Goal: Task Accomplishment & Management: Manage account settings

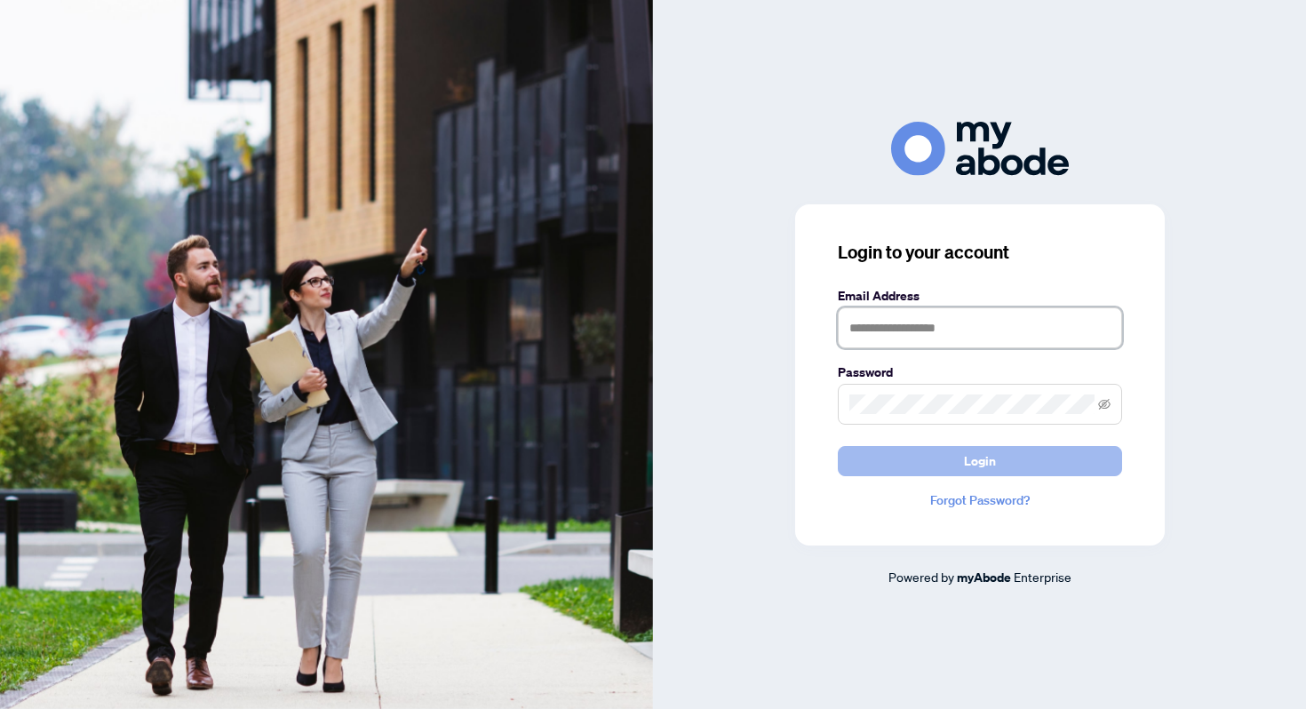
type input "**********"
click at [984, 462] on span "Login" at bounding box center [980, 461] width 32 height 28
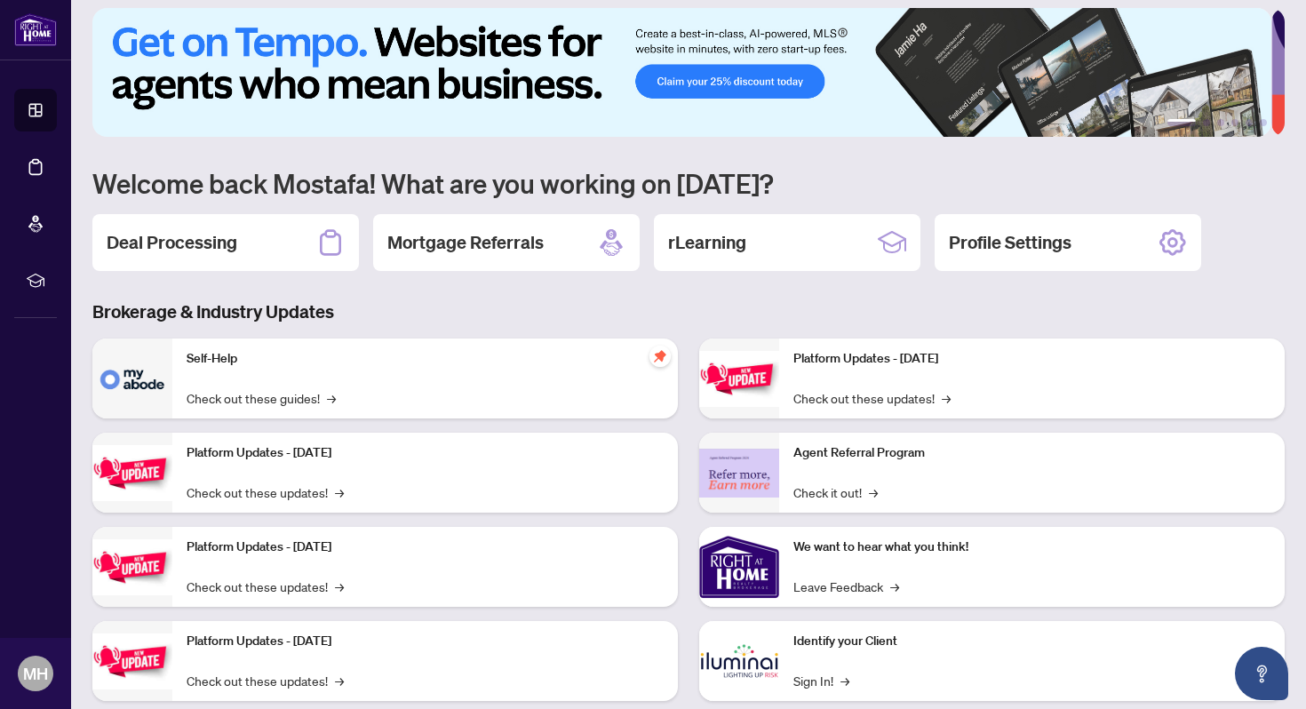
scroll to position [12, 0]
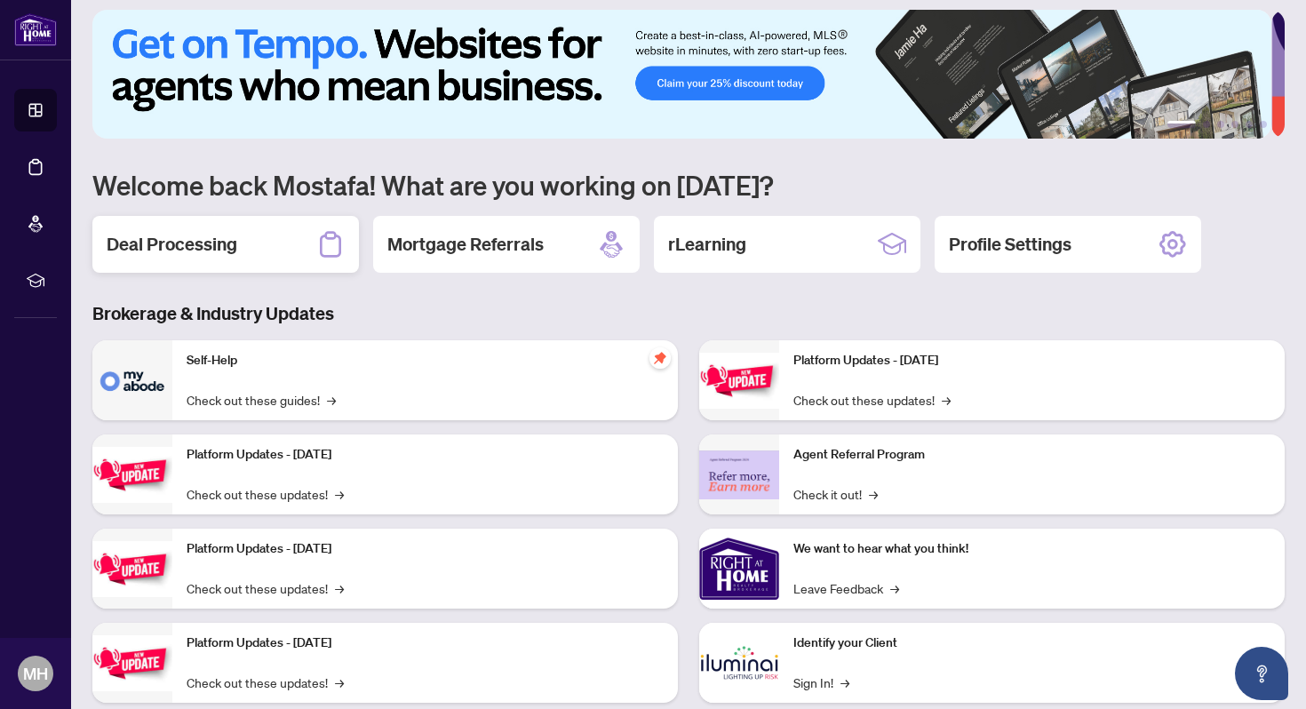
click at [210, 240] on h2 "Deal Processing" at bounding box center [172, 244] width 131 height 25
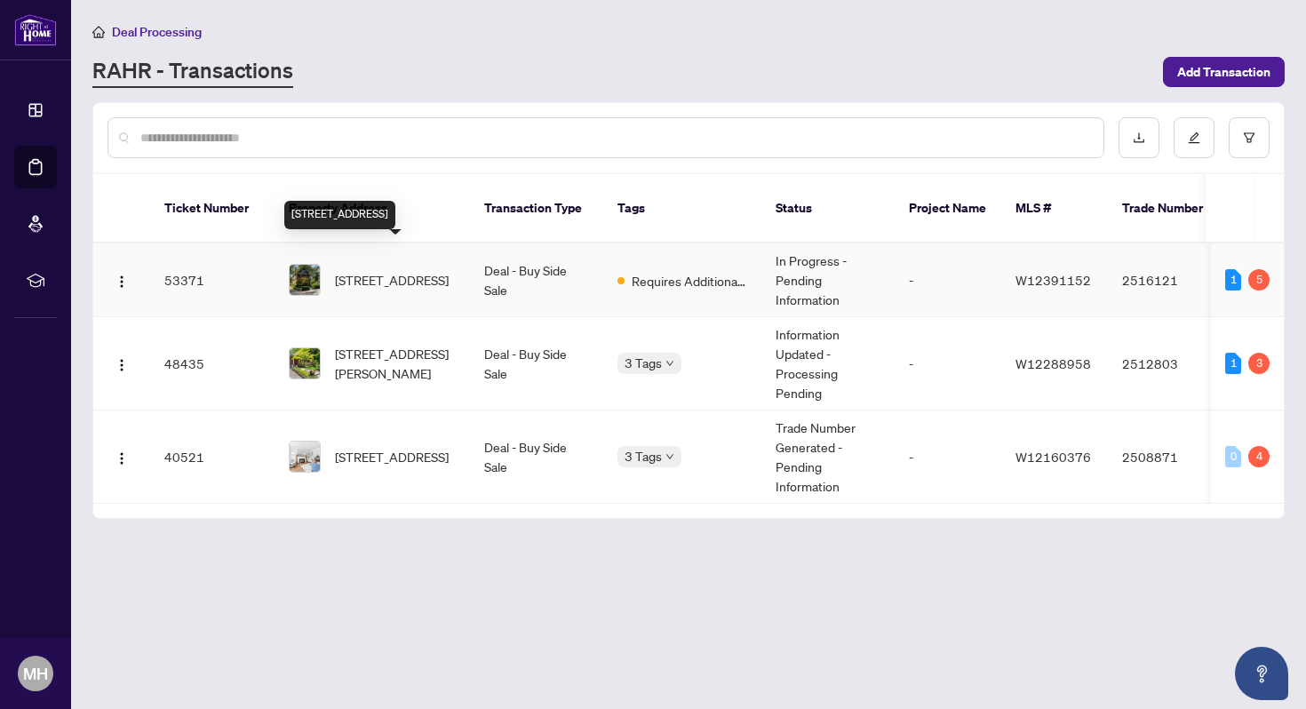
click at [423, 270] on span "[STREET_ADDRESS]" at bounding box center [392, 280] width 114 height 20
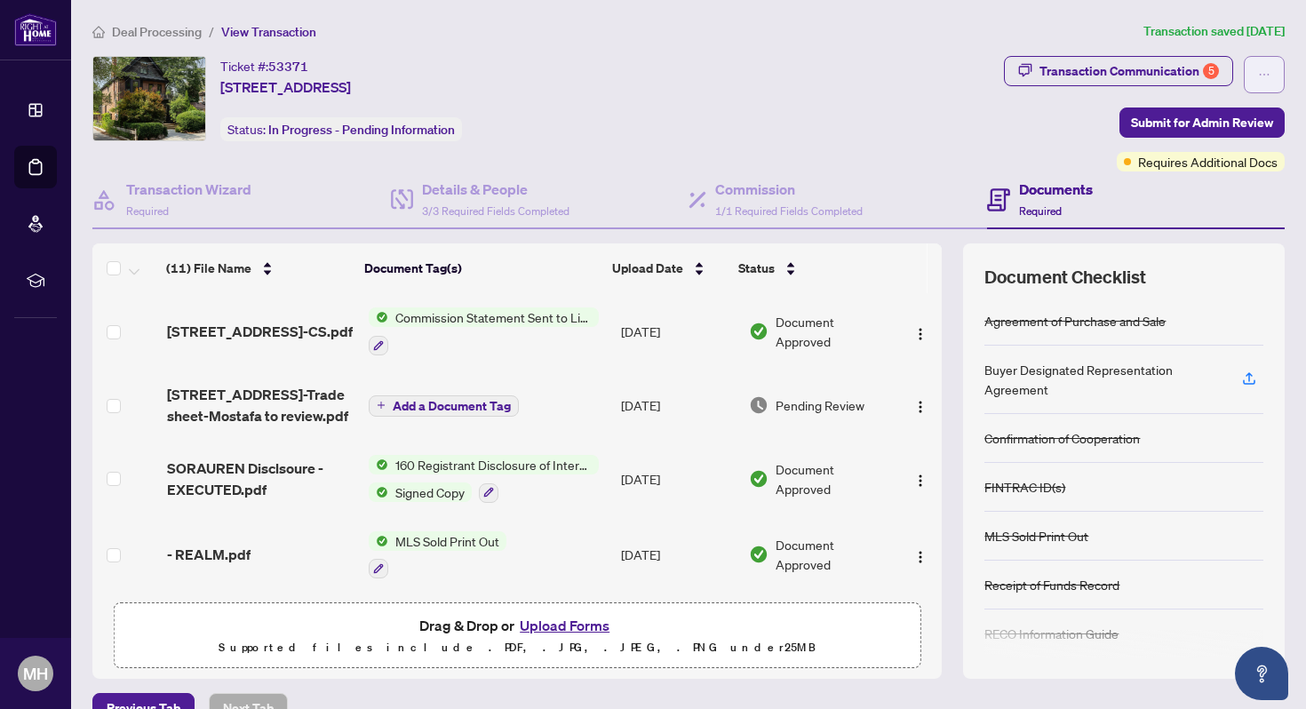
click at [1258, 74] on icon "ellipsis" at bounding box center [1264, 74] width 12 height 12
click at [1113, 71] on div "Transaction Communication 5" at bounding box center [1128, 71] width 179 height 28
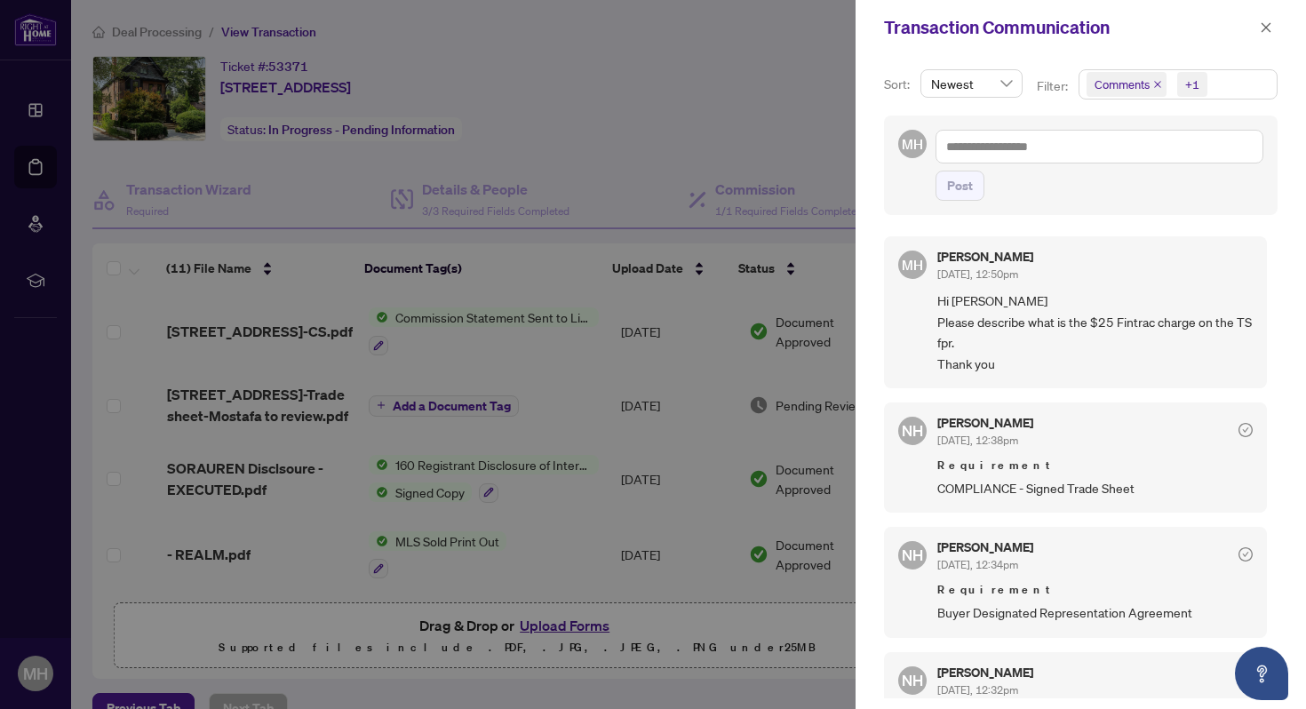
click at [1006, 81] on span "Newest" at bounding box center [971, 83] width 81 height 27
click at [978, 151] on div "Oldest" at bounding box center [971, 148] width 72 height 20
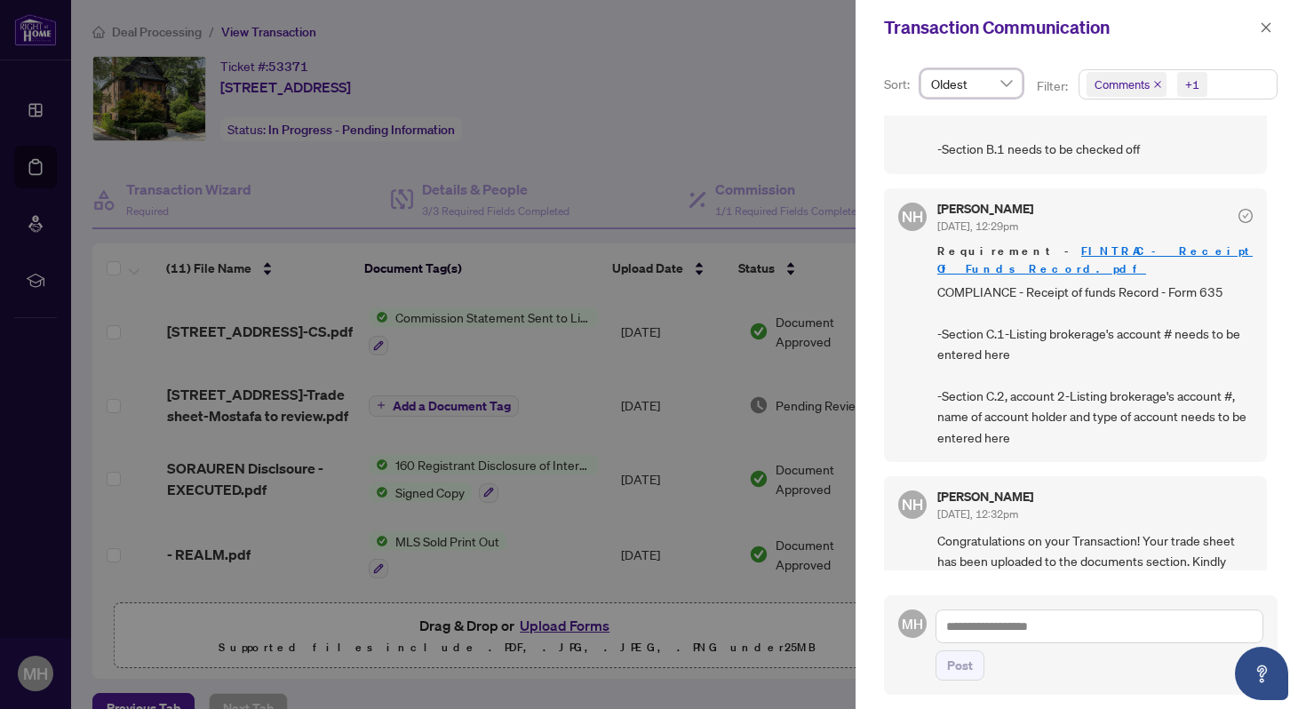
scroll to position [810, 0]
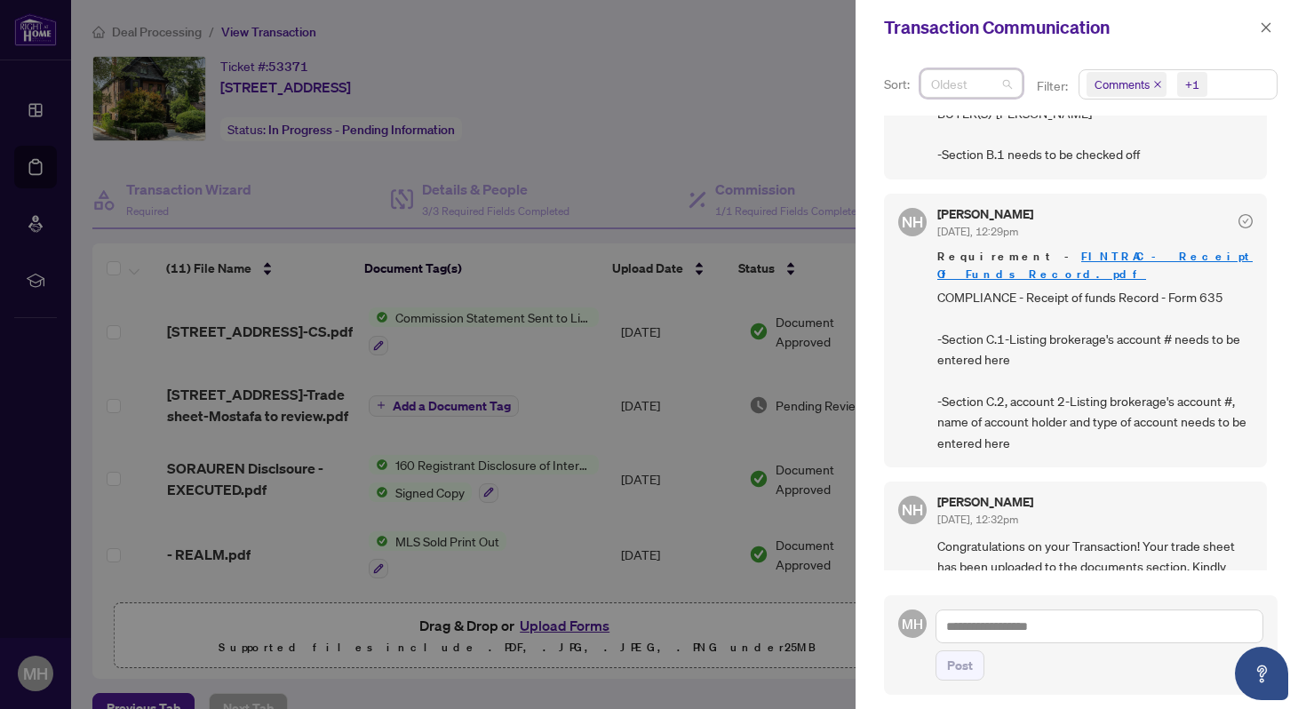
click at [1007, 88] on span "Oldest" at bounding box center [971, 83] width 81 height 27
click at [968, 118] on div "Newest" at bounding box center [971, 119] width 72 height 20
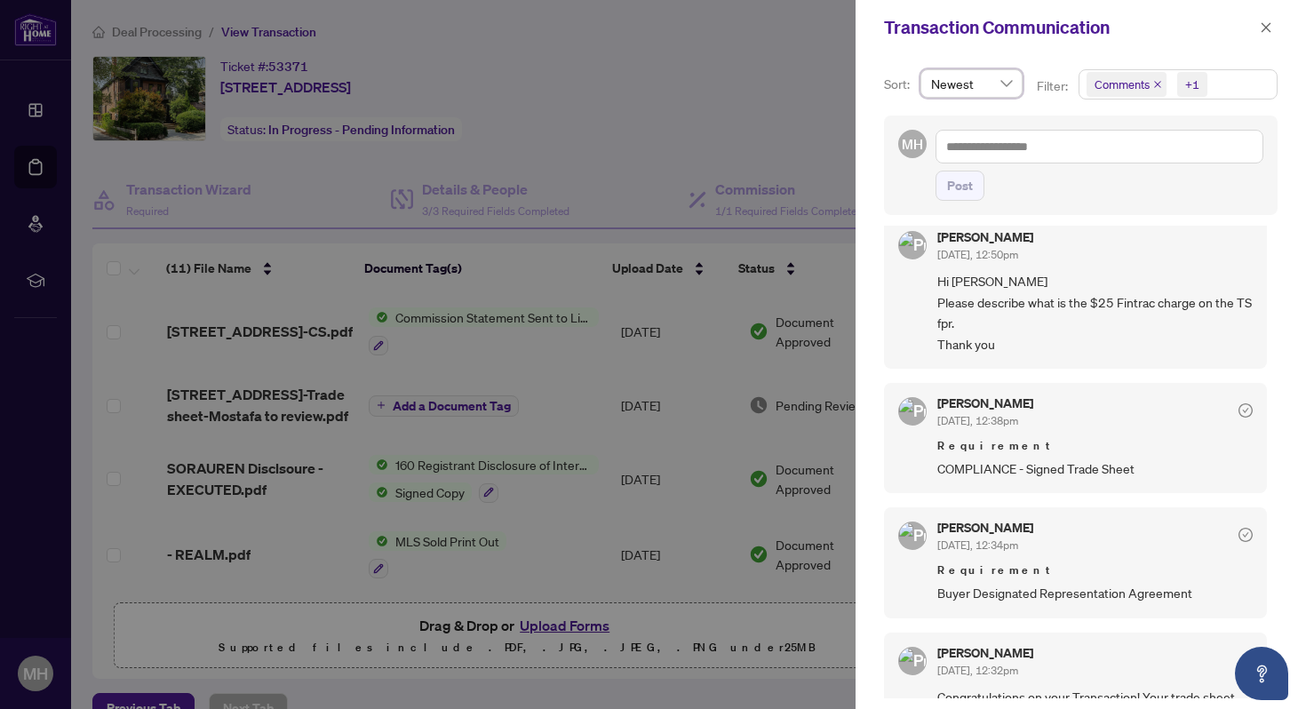
scroll to position [0, 0]
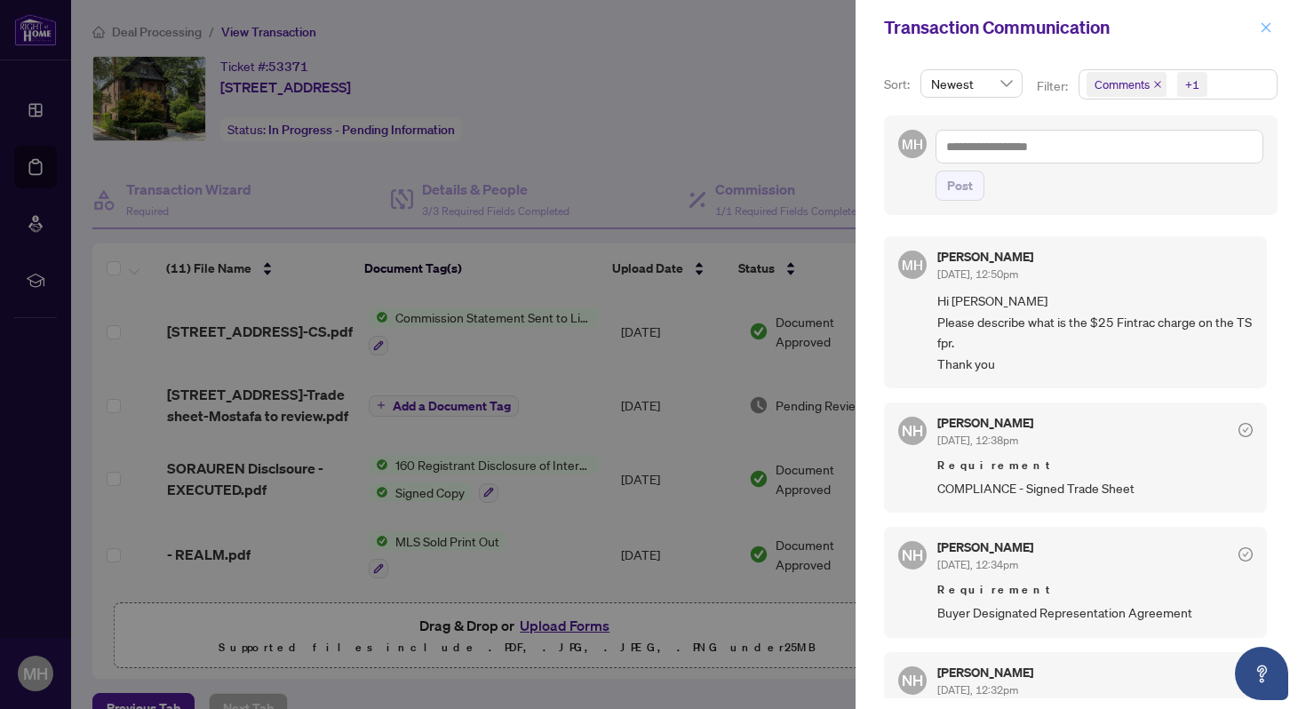
click at [1269, 28] on icon "close" at bounding box center [1266, 27] width 12 height 12
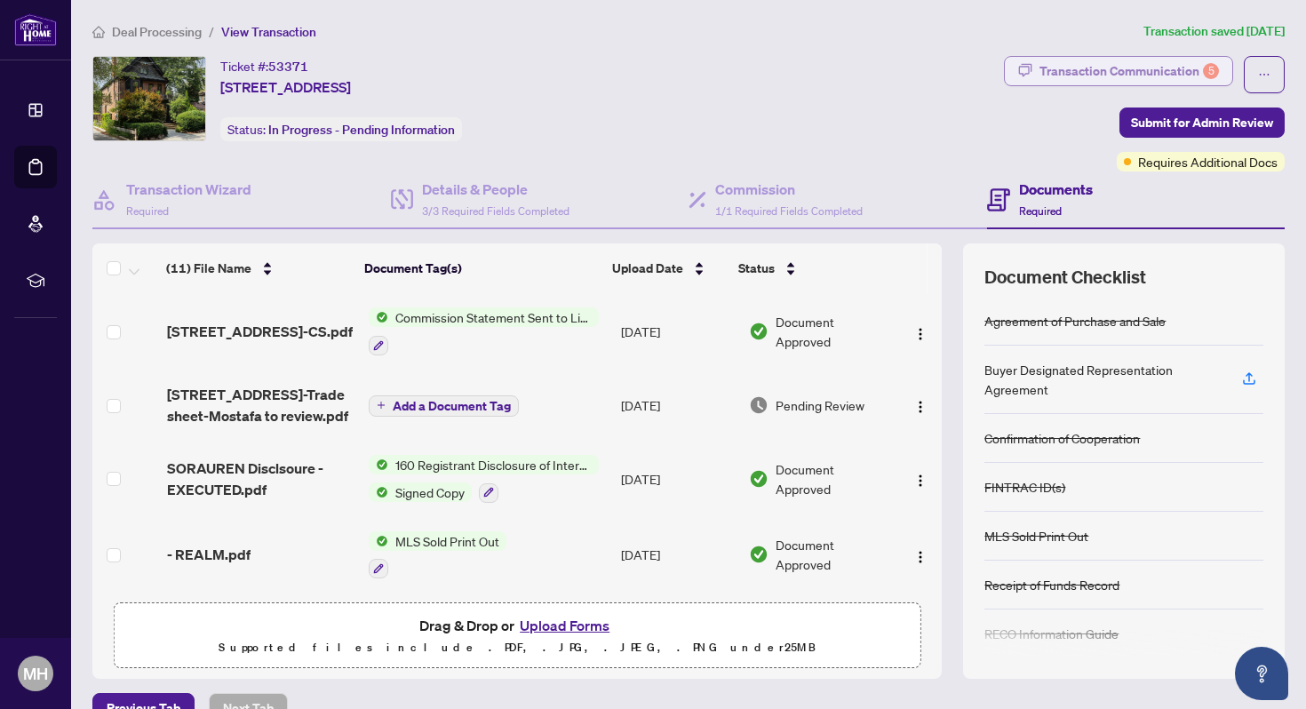
click at [1118, 69] on div "Transaction Communication 5" at bounding box center [1128, 71] width 179 height 28
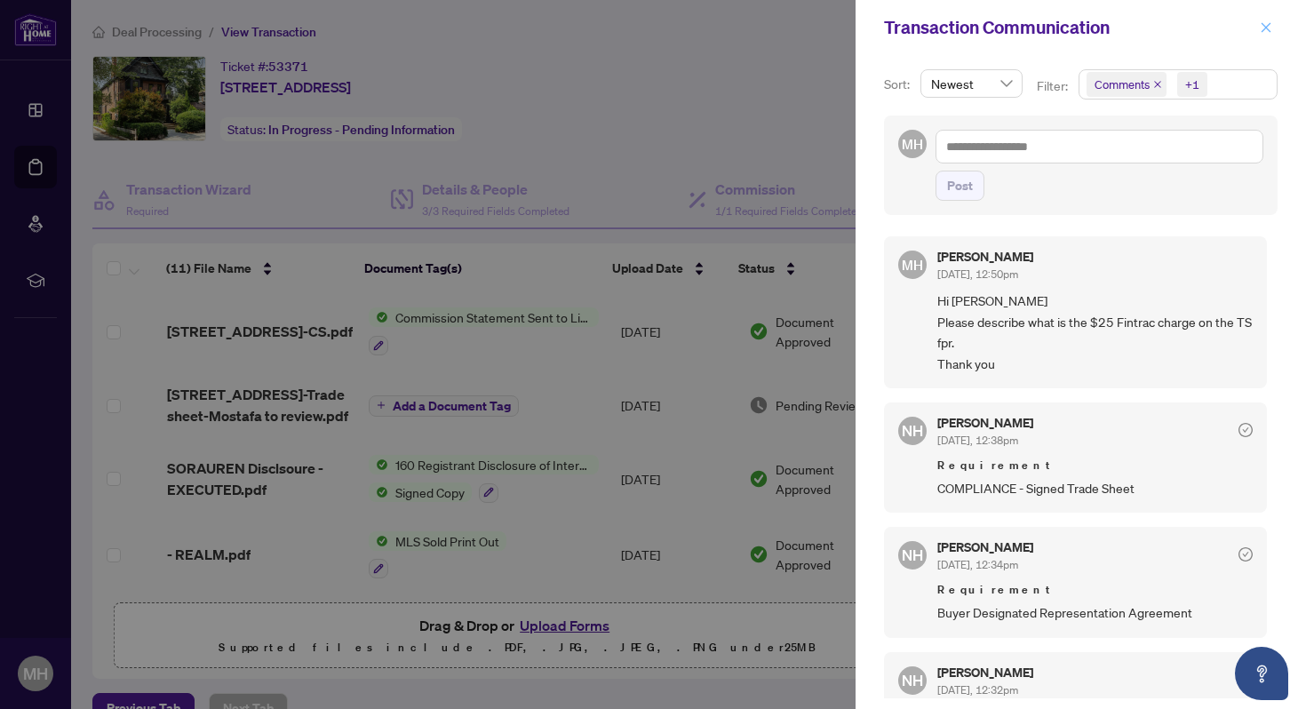
click at [1266, 24] on icon "close" at bounding box center [1266, 27] width 12 height 12
